Goal: Navigation & Orientation: Find specific page/section

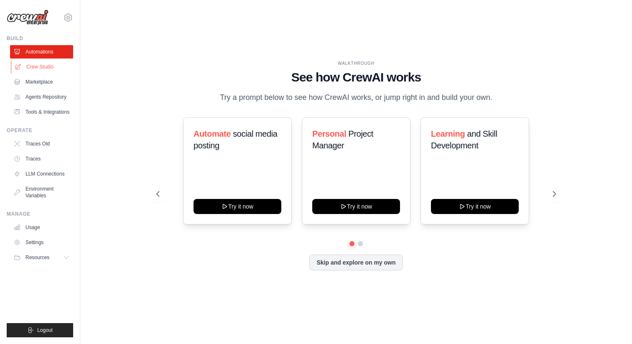
click at [43, 68] on link "Crew Studio" at bounding box center [42, 66] width 63 height 13
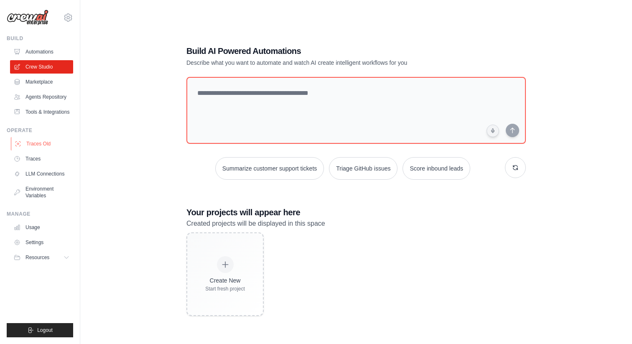
click at [40, 150] on link "Traces Old" at bounding box center [42, 143] width 63 height 13
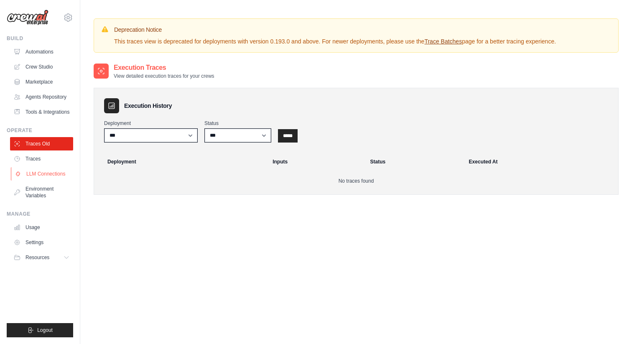
click at [36, 180] on link "LLM Connections" at bounding box center [42, 173] width 63 height 13
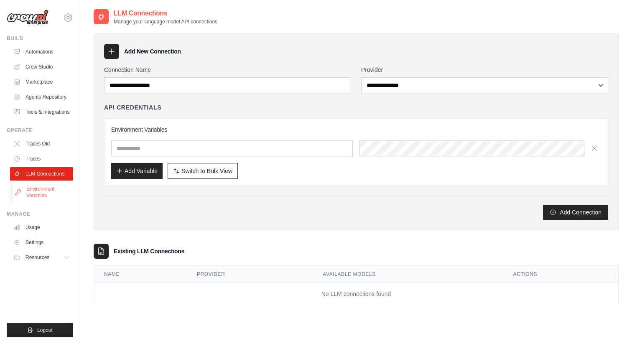
click at [41, 202] on link "Environment Variables" at bounding box center [42, 192] width 63 height 20
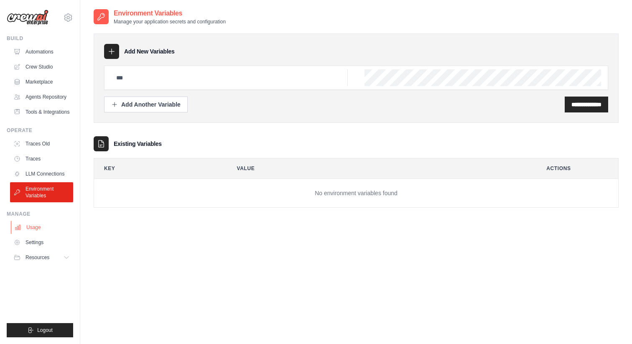
click at [34, 234] on link "Usage" at bounding box center [42, 227] width 63 height 13
